Goal: Transaction & Acquisition: Purchase product/service

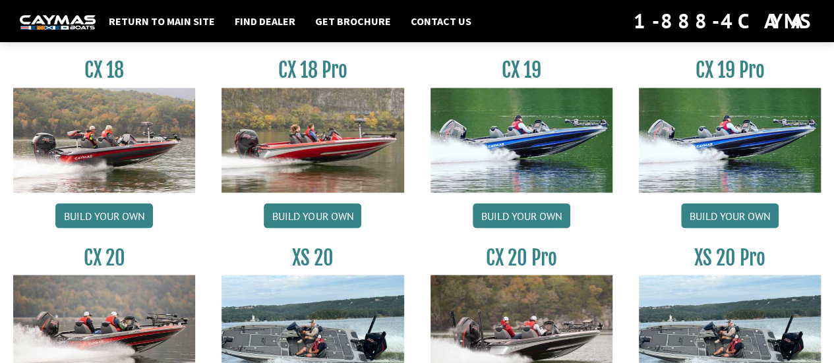
scroll to position [1112, 0]
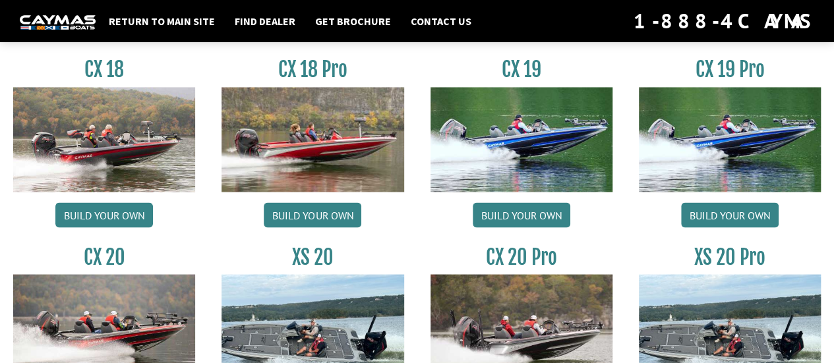
click at [108, 210] on link "Build your own" at bounding box center [104, 214] width 98 height 25
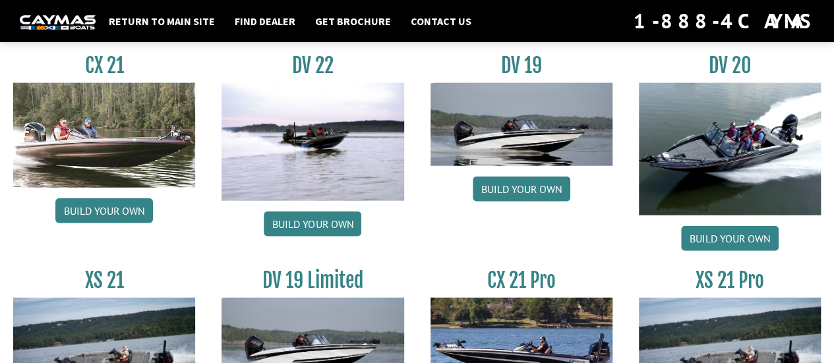
scroll to position [1521, 0]
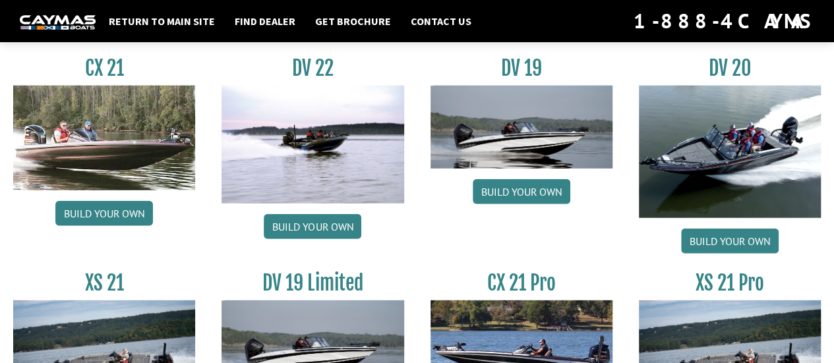
click at [81, 210] on link "Build your own" at bounding box center [104, 213] width 98 height 25
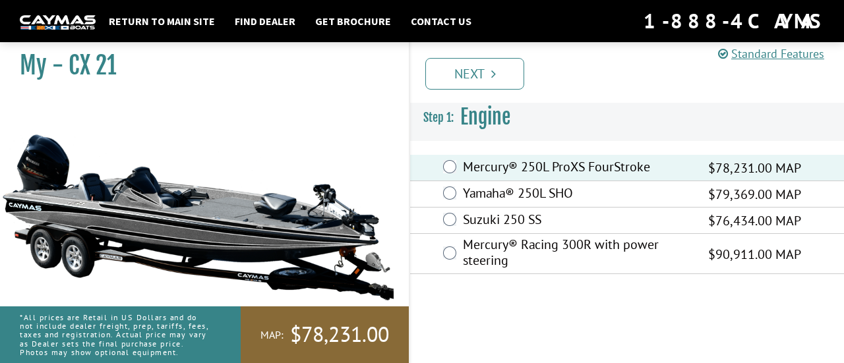
click at [463, 73] on link "Next" at bounding box center [474, 74] width 99 height 32
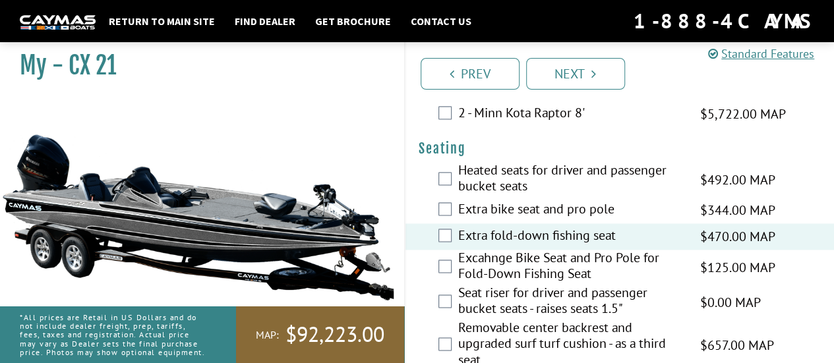
scroll to position [855, 0]
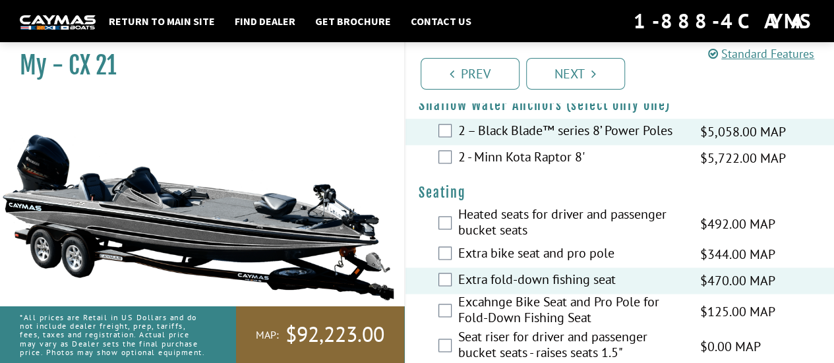
click at [572, 74] on link "Next" at bounding box center [575, 74] width 99 height 32
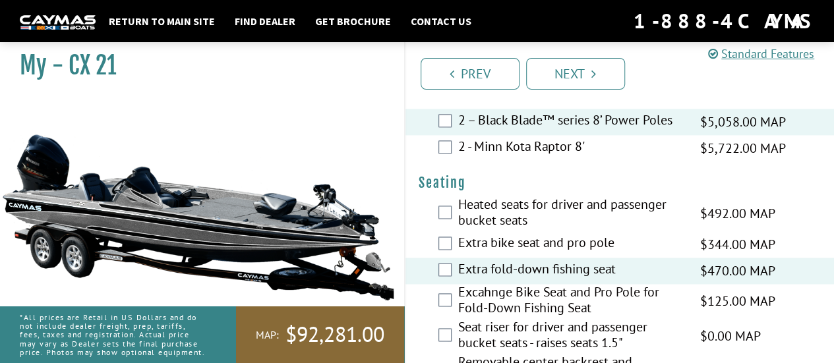
scroll to position [899, 0]
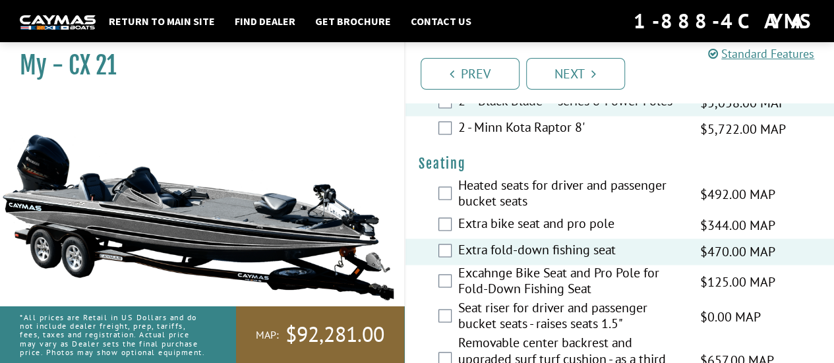
click at [570, 80] on link "Next" at bounding box center [575, 74] width 99 height 32
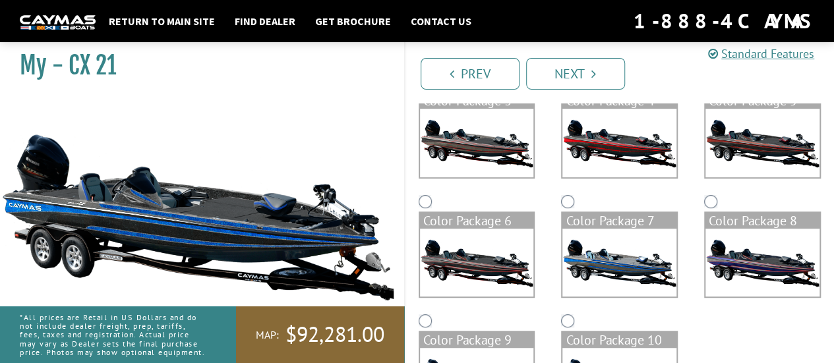
scroll to position [280, 0]
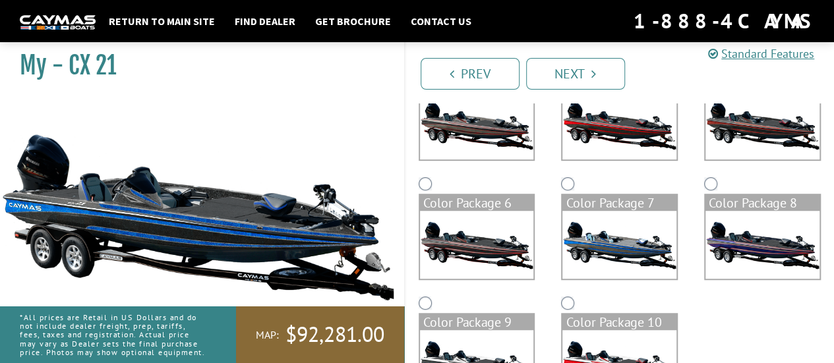
click at [516, 224] on img at bounding box center [477, 245] width 114 height 69
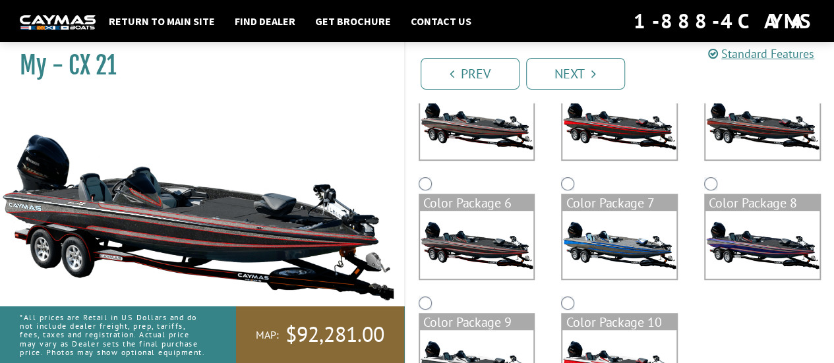
click at [582, 231] on img at bounding box center [620, 245] width 114 height 69
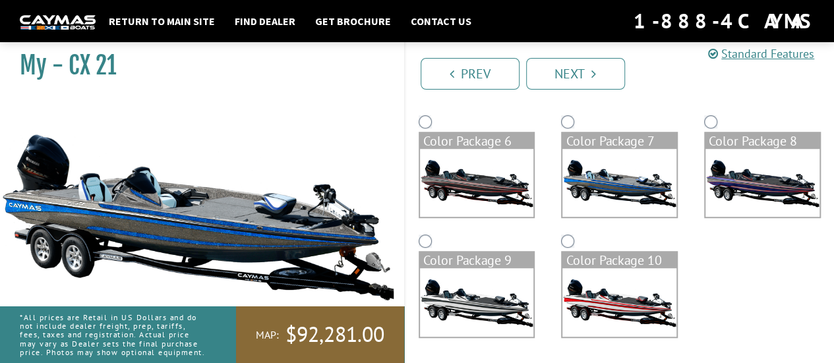
scroll to position [334, 0]
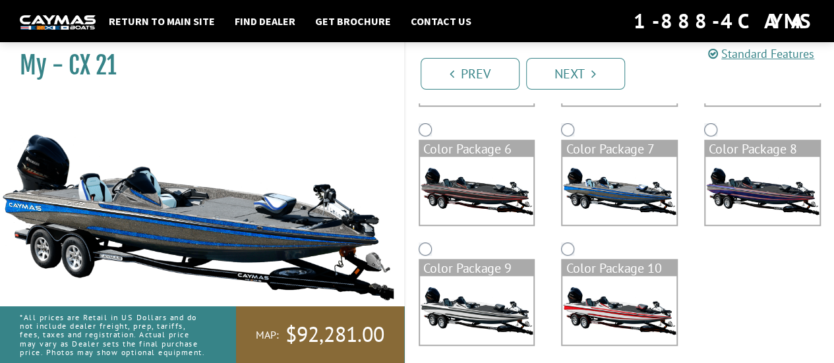
click at [462, 309] on img at bounding box center [477, 310] width 114 height 69
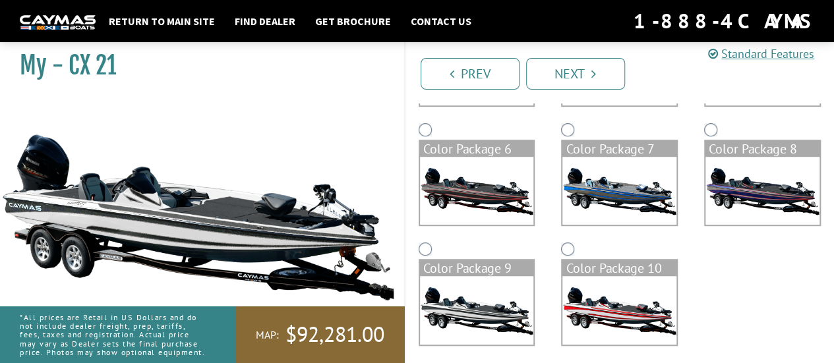
click at [561, 301] on label "Color Package 10" at bounding box center [619, 302] width 117 height 87
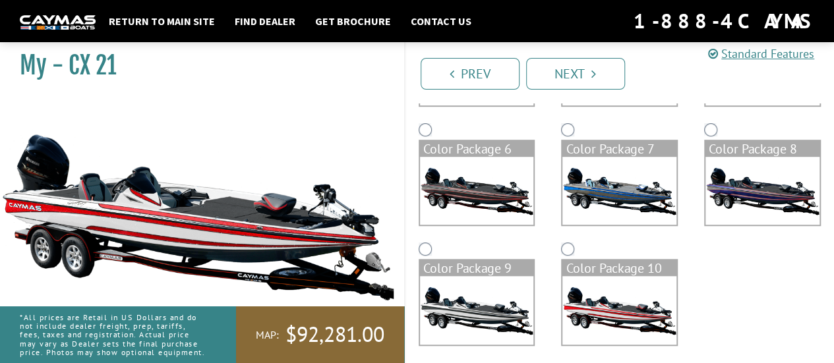
click at [567, 210] on img at bounding box center [620, 191] width 114 height 69
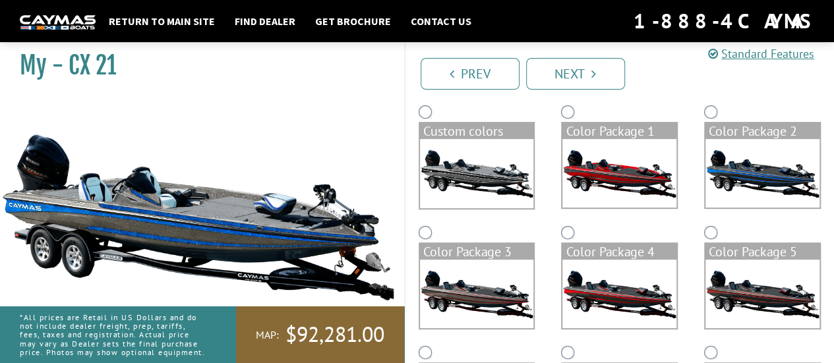
scroll to position [109, 0]
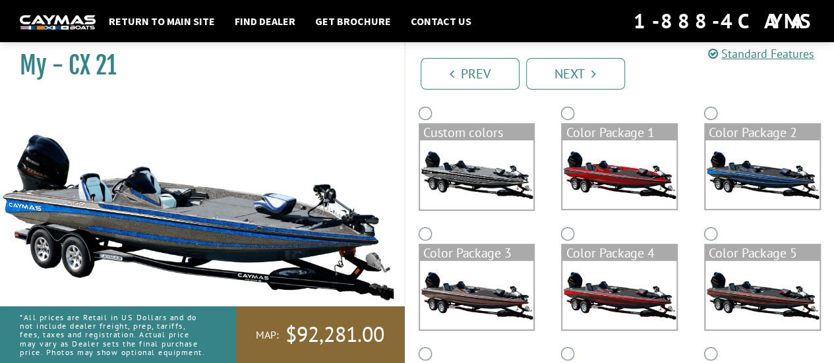
click at [564, 76] on link "Next" at bounding box center [575, 74] width 99 height 32
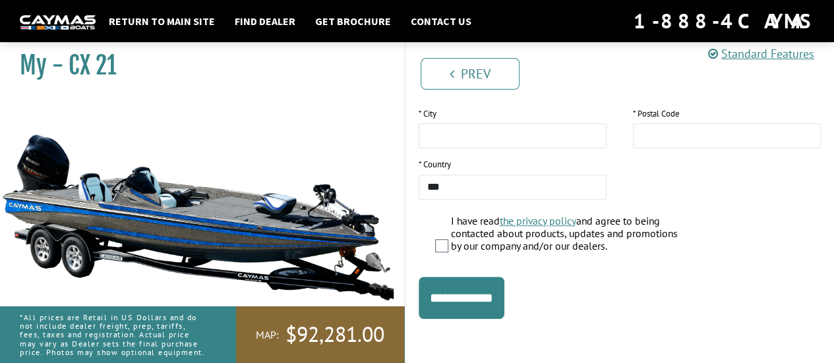
scroll to position [0, 0]
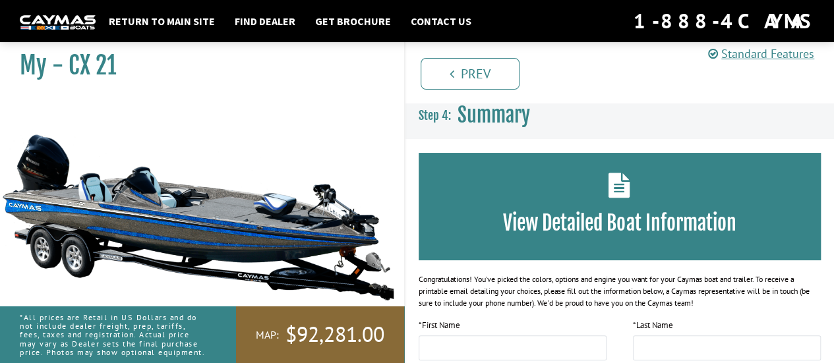
click at [265, 20] on link "Find Dealer" at bounding box center [265, 21] width 74 height 17
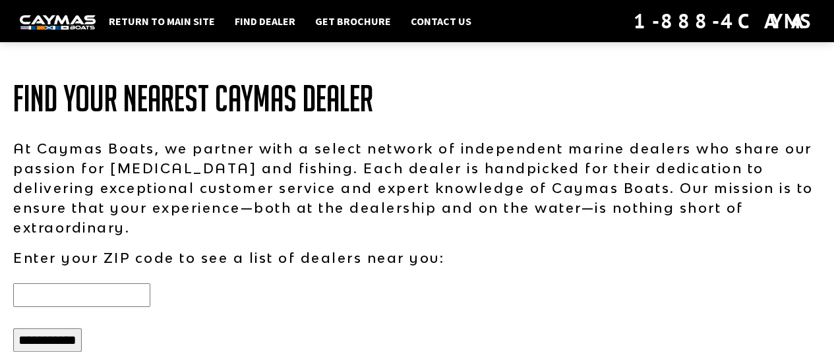
click at [63, 284] on input "text" at bounding box center [81, 296] width 137 height 24
type input "*****"
click at [49, 330] on input "**********" at bounding box center [47, 340] width 69 height 24
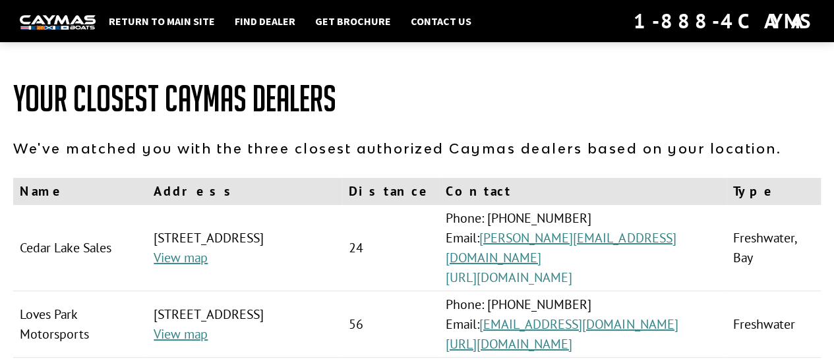
click at [537, 269] on link "https://www.cedarlakesales.com/" at bounding box center [509, 277] width 127 height 17
click at [169, 16] on link "Return to main site" at bounding box center [161, 21] width 119 height 17
